Goal: Navigation & Orientation: Find specific page/section

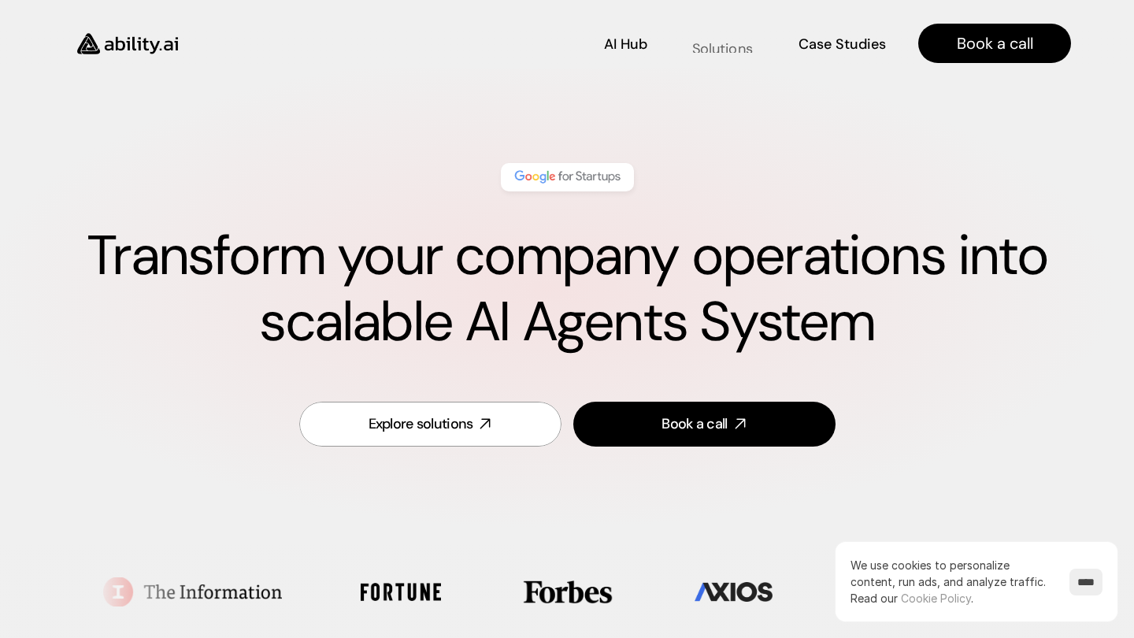
click at [708, 45] on p "Solutions" at bounding box center [722, 49] width 61 height 20
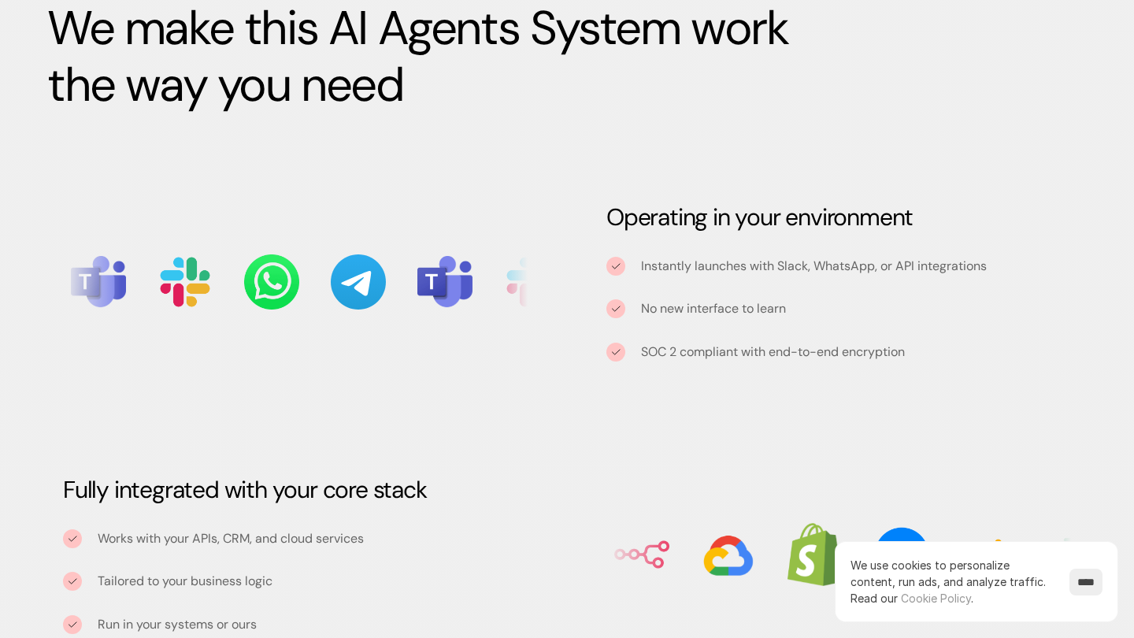
scroll to position [1655, 0]
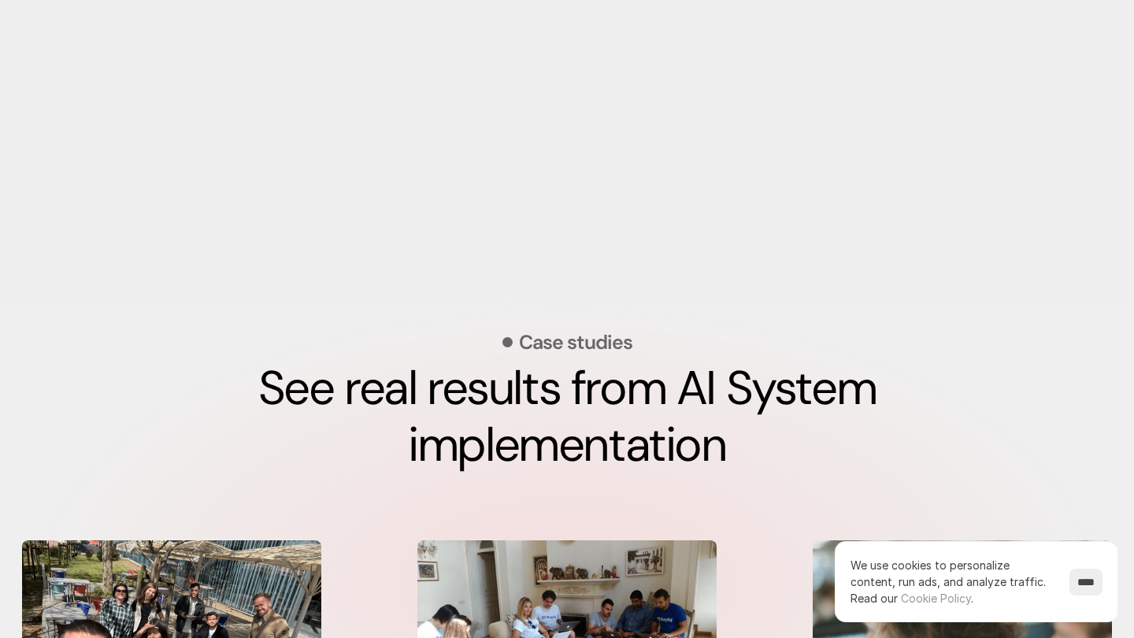
click at [1082, 580] on input "****" at bounding box center [1085, 581] width 33 height 27
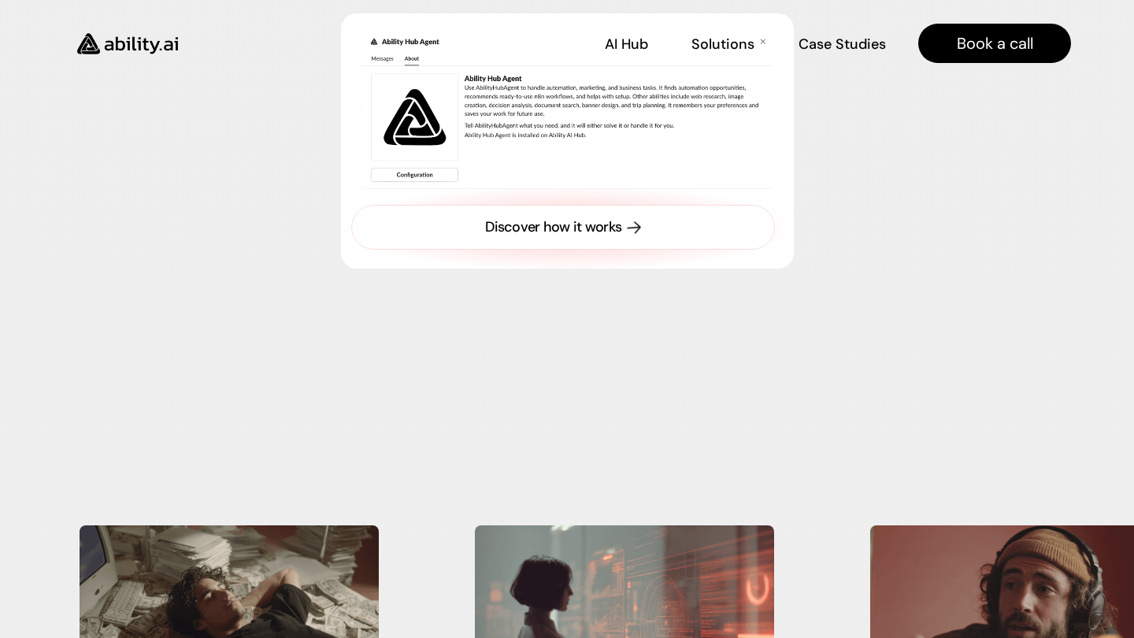
scroll to position [6243, 0]
click at [658, 220] on link "Discover how it works" at bounding box center [563, 228] width 424 height 45
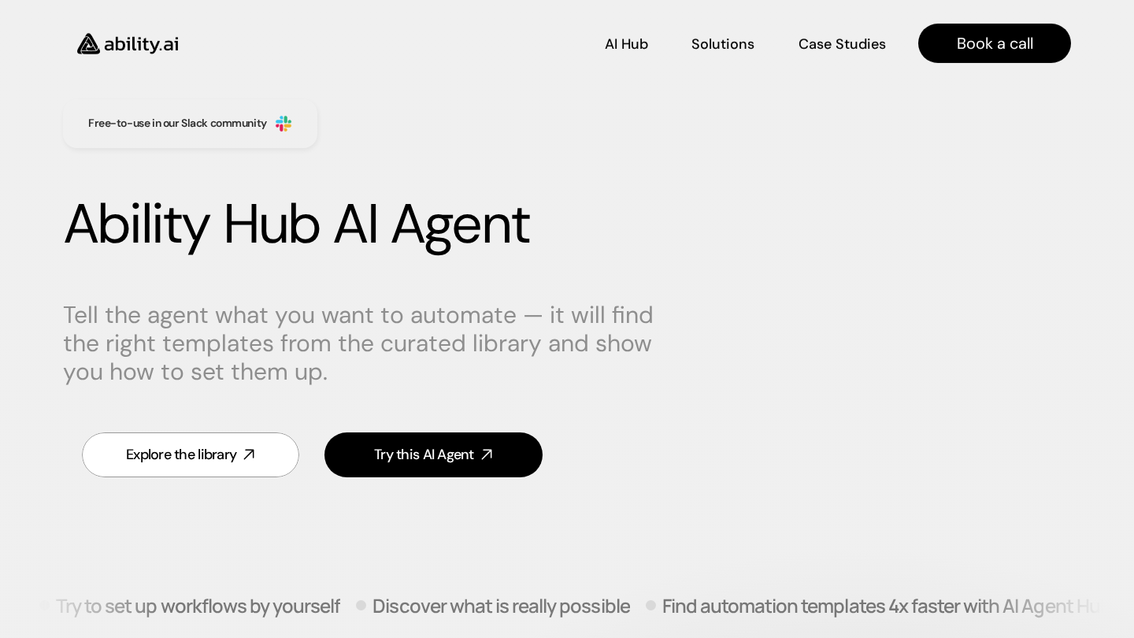
scroll to position [31, 0]
click at [829, 46] on p "Case Studies" at bounding box center [843, 42] width 85 height 20
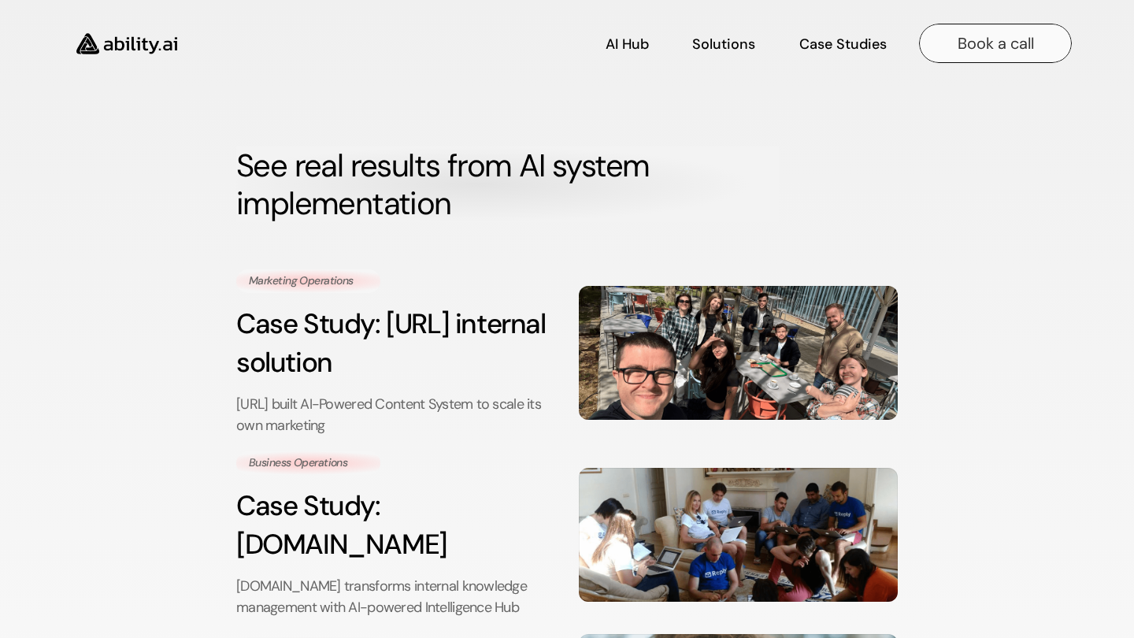
click at [1006, 44] on p "Book a call" at bounding box center [995, 43] width 76 height 22
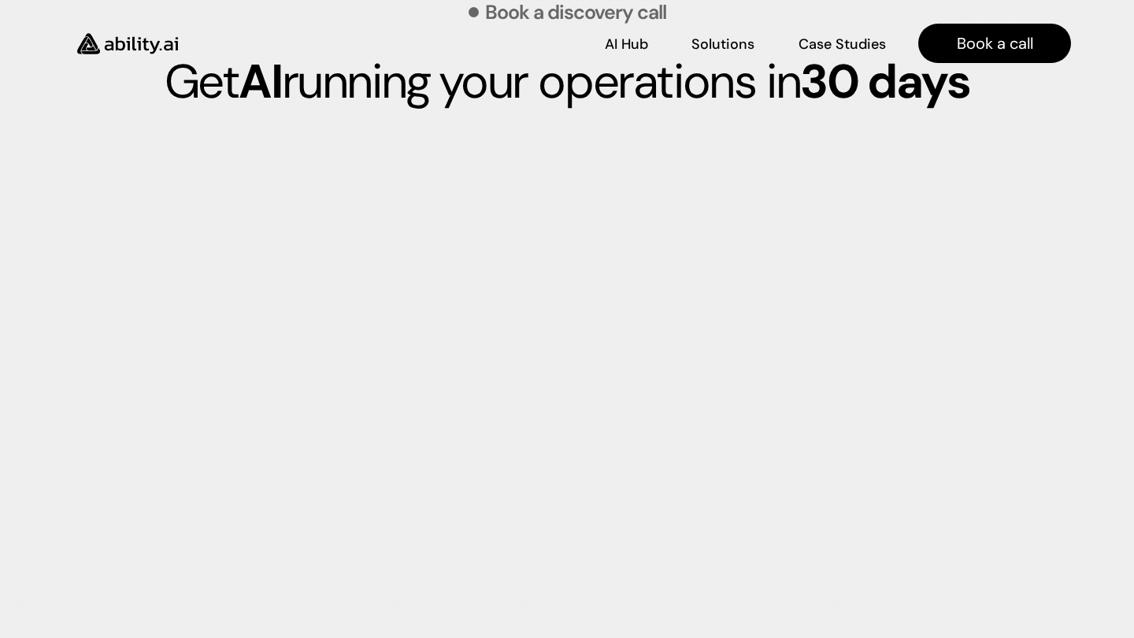
scroll to position [4428, 0]
click at [166, 43] on img at bounding box center [127, 44] width 129 height 50
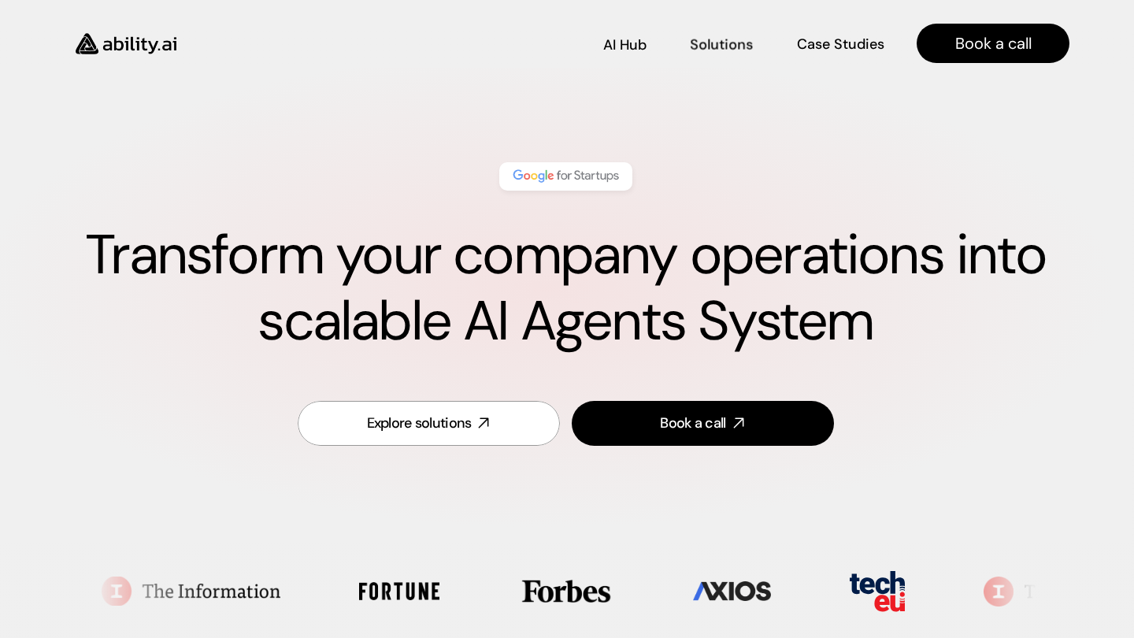
scroll to position [0, 2]
click at [723, 53] on link "Solutions Solutions" at bounding box center [721, 44] width 63 height 28
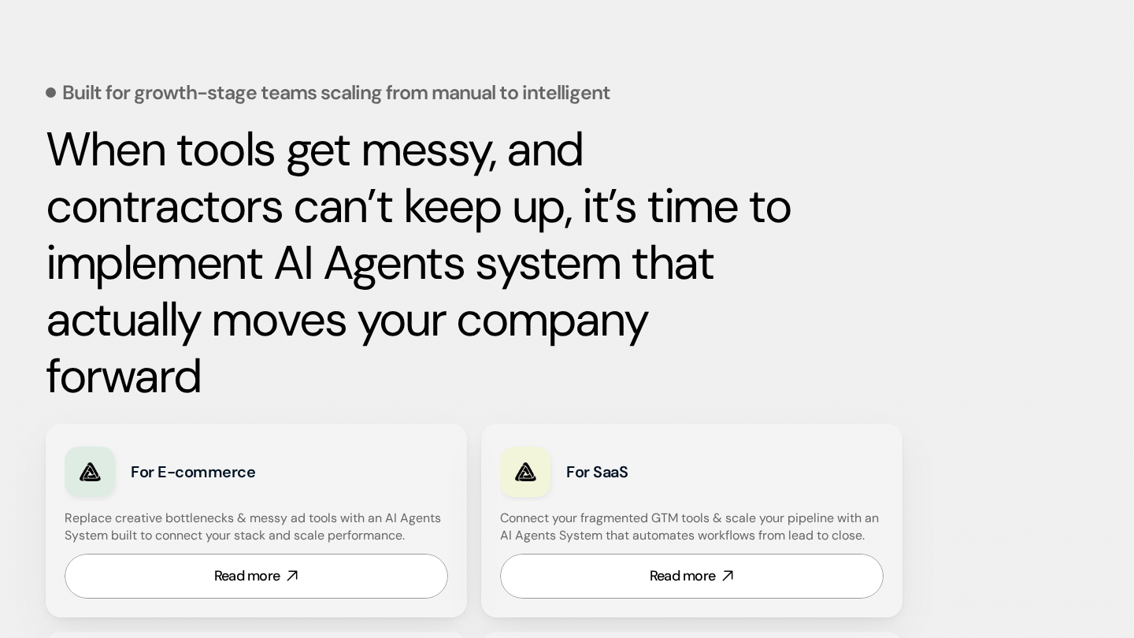
scroll to position [654, 2]
